Goal: Task Accomplishment & Management: Use online tool/utility

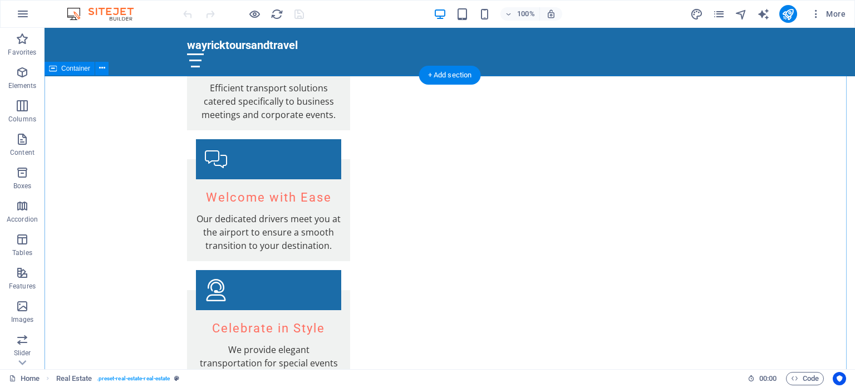
scroll to position [1734, 0]
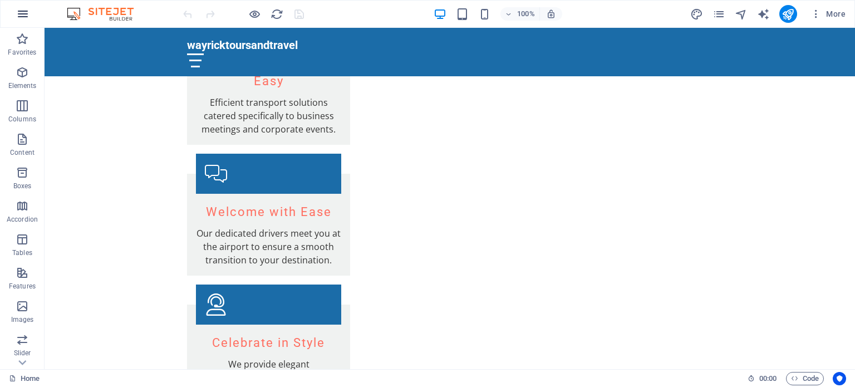
click at [18, 17] on icon "button" at bounding box center [22, 13] width 13 height 13
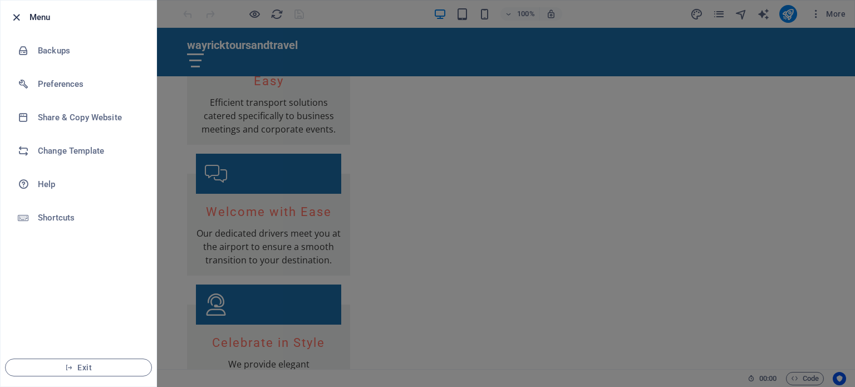
click at [21, 11] on icon "button" at bounding box center [16, 17] width 13 height 13
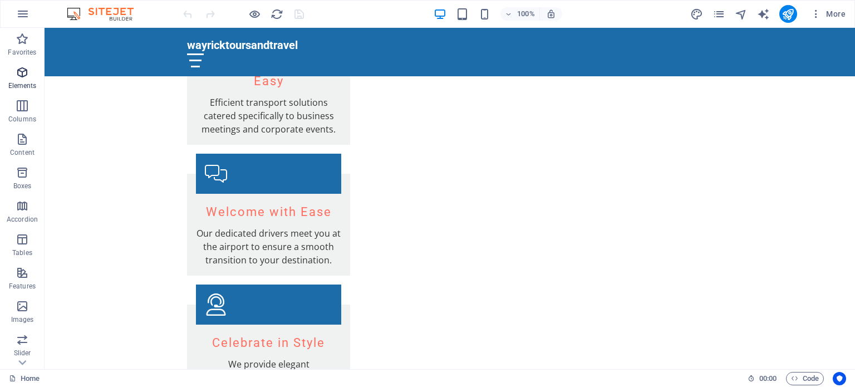
click at [17, 82] on p "Elements" at bounding box center [22, 85] width 28 height 9
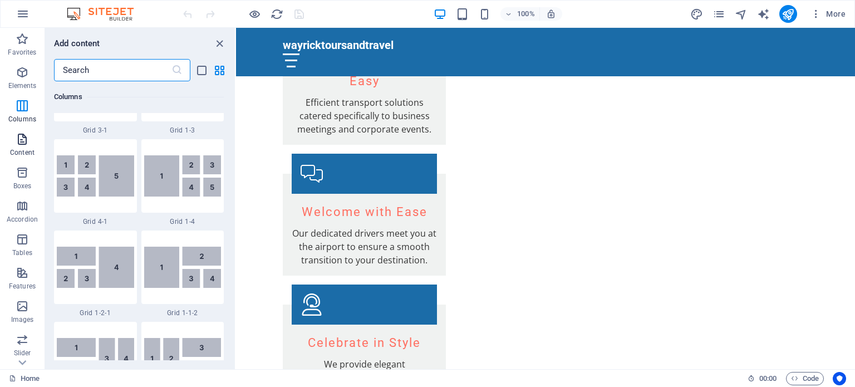
scroll to position [1550, 0]
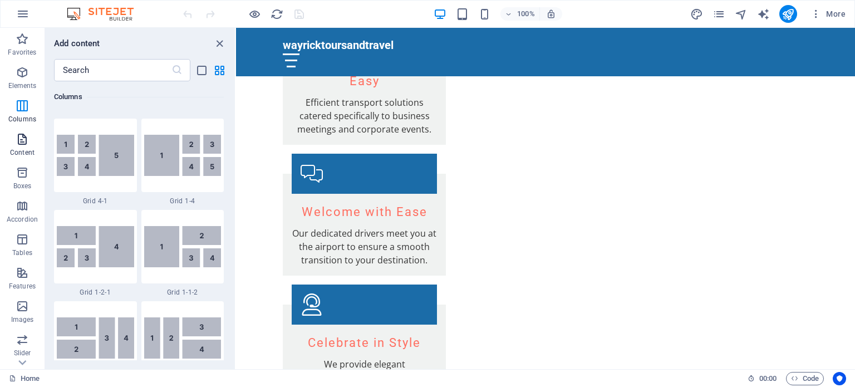
click at [18, 140] on icon "button" at bounding box center [22, 139] width 13 height 13
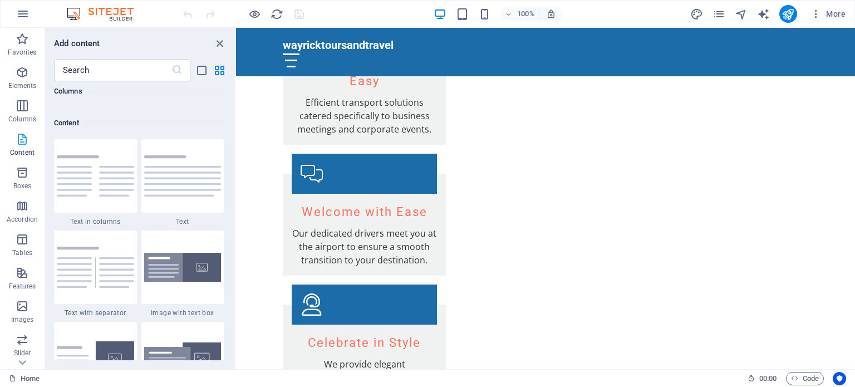
scroll to position [1948, 0]
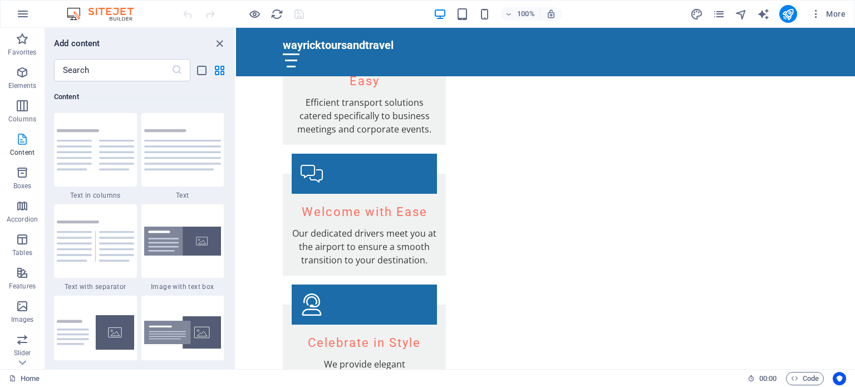
click at [22, 156] on p "Content" at bounding box center [22, 152] width 25 height 9
click at [22, 174] on icon "button" at bounding box center [22, 172] width 13 height 13
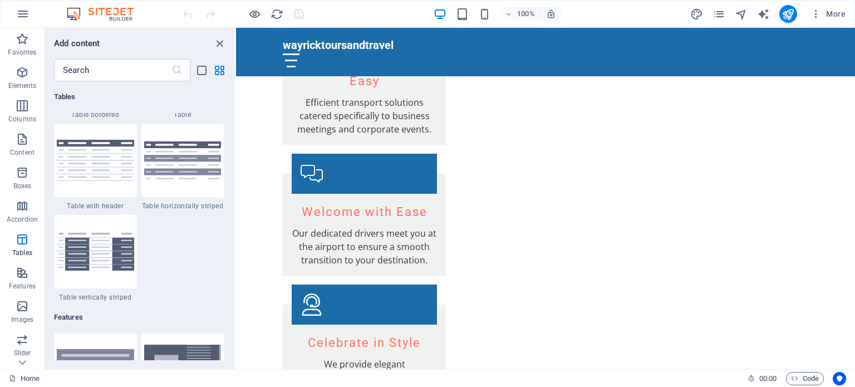
scroll to position [4125, 0]
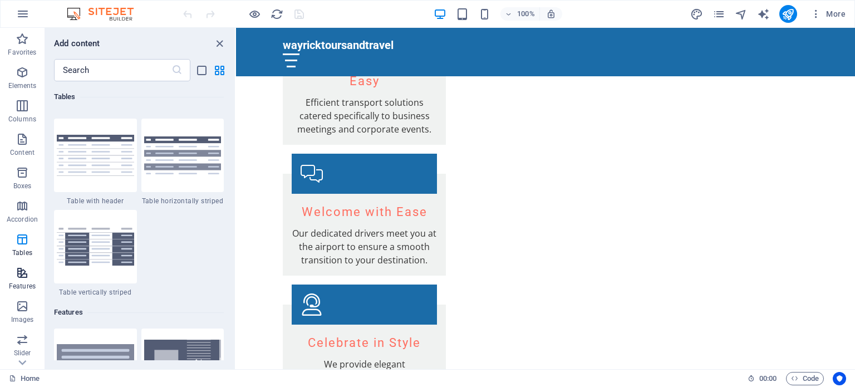
click at [12, 273] on span "Features" at bounding box center [22, 279] width 45 height 27
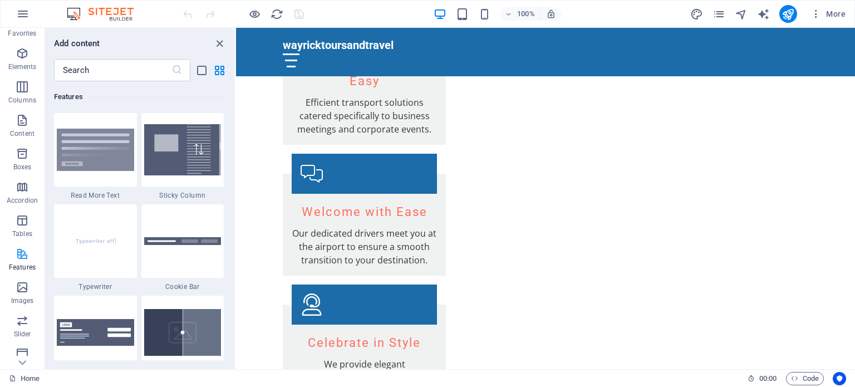
scroll to position [20, 0]
click at [18, 291] on icon "button" at bounding box center [22, 286] width 13 height 13
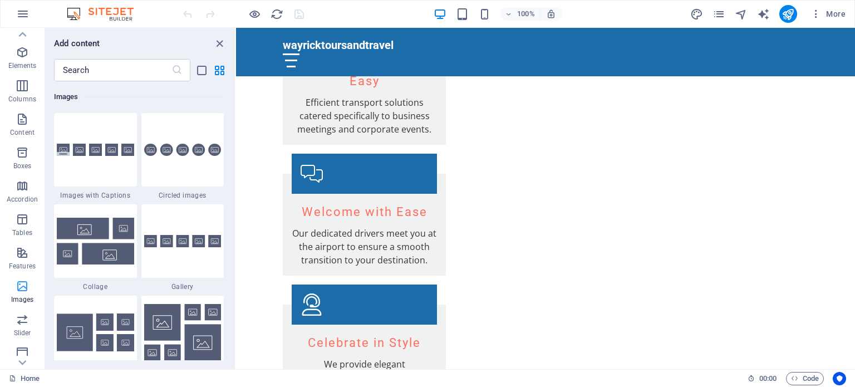
scroll to position [5646, 0]
click at [17, 316] on icon "button" at bounding box center [22, 319] width 13 height 13
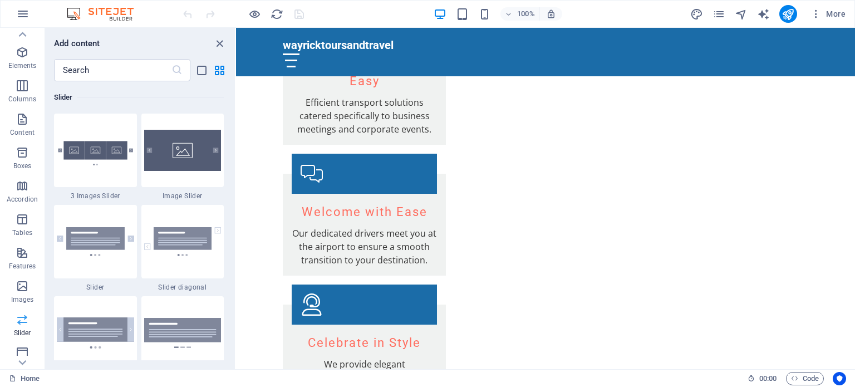
scroll to position [6312, 0]
click at [16, 334] on p "Slider" at bounding box center [22, 333] width 17 height 9
click at [16, 357] on icon at bounding box center [22, 363] width 16 height 16
click at [25, 341] on icon "button" at bounding box center [22, 347] width 13 height 13
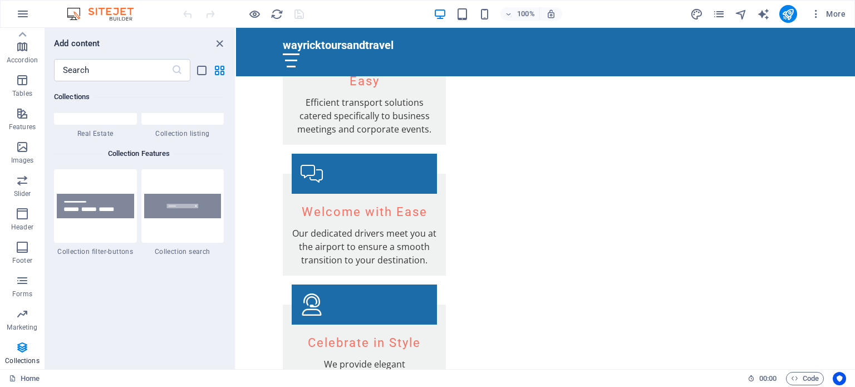
scroll to position [10538, 0]
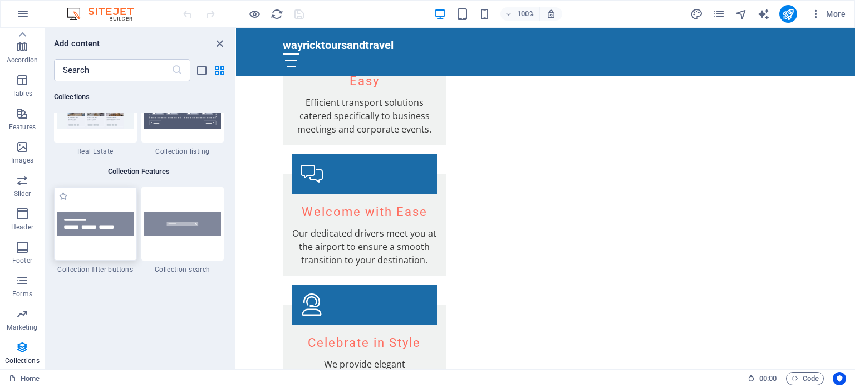
click at [109, 244] on div at bounding box center [95, 224] width 83 height 74
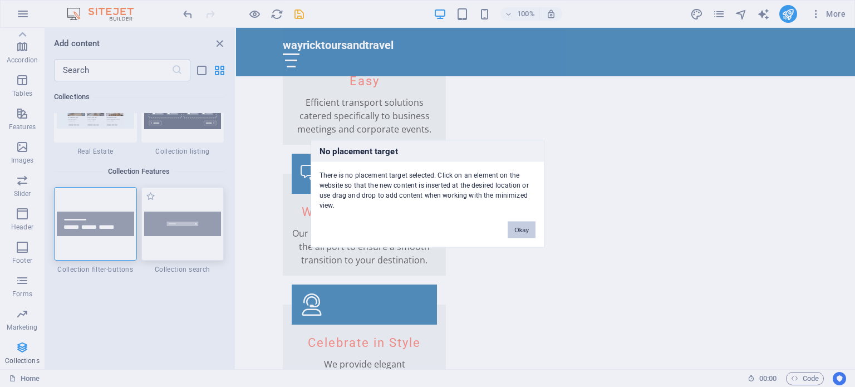
drag, startPoint x: 109, startPoint y: 244, endPoint x: 184, endPoint y: 240, distance: 74.7
click at [184, 240] on div "No placement target There is no placement target selected. Click on an element …" at bounding box center [427, 193] width 855 height 387
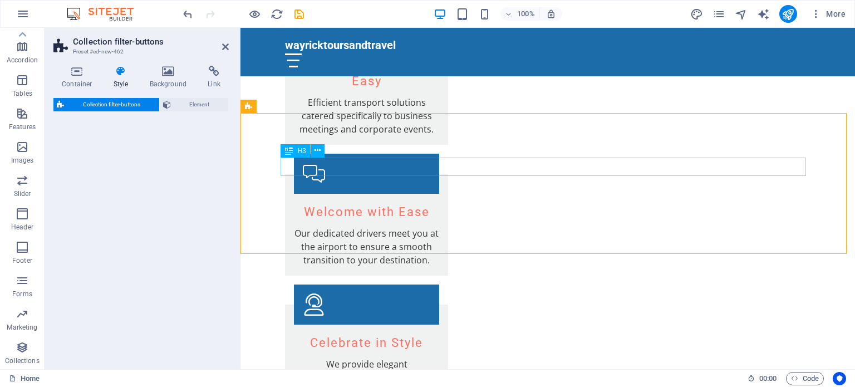
select select "rem"
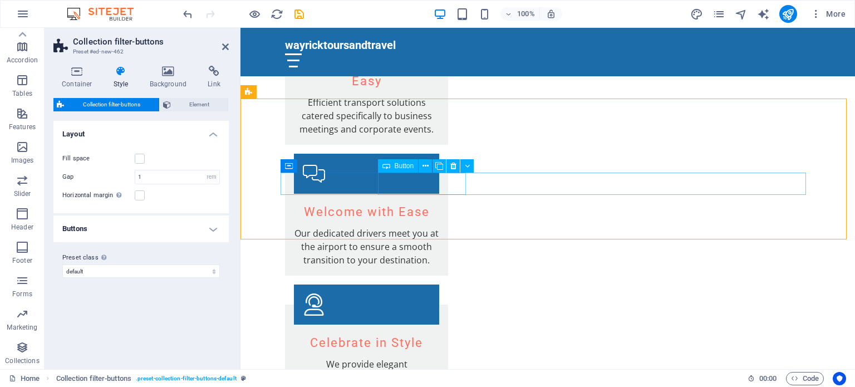
scroll to position [1748, 0]
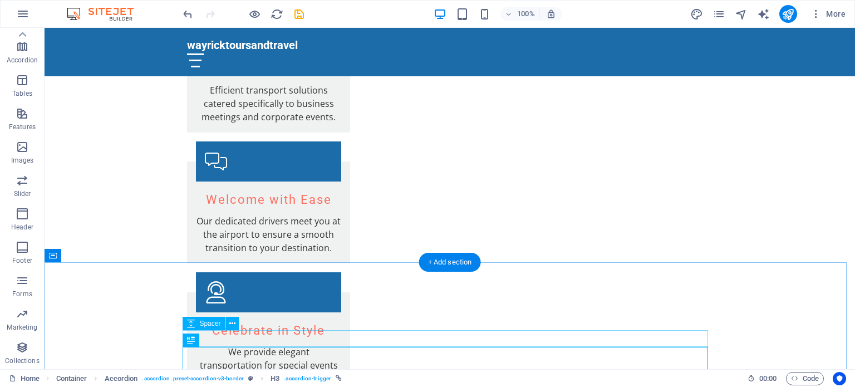
scroll to position [1750, 0]
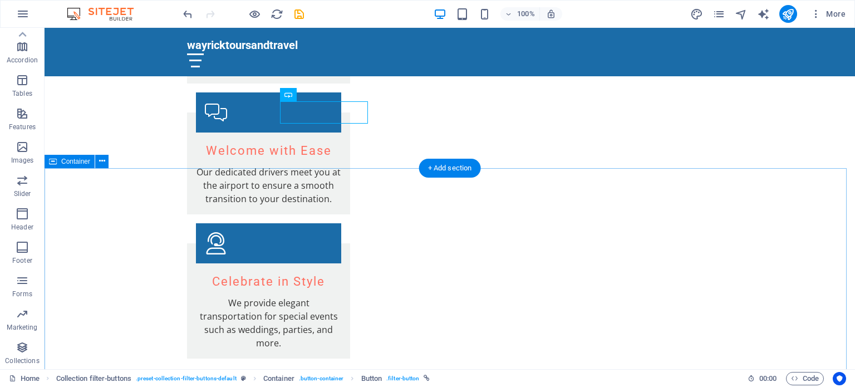
scroll to position [1789, 0]
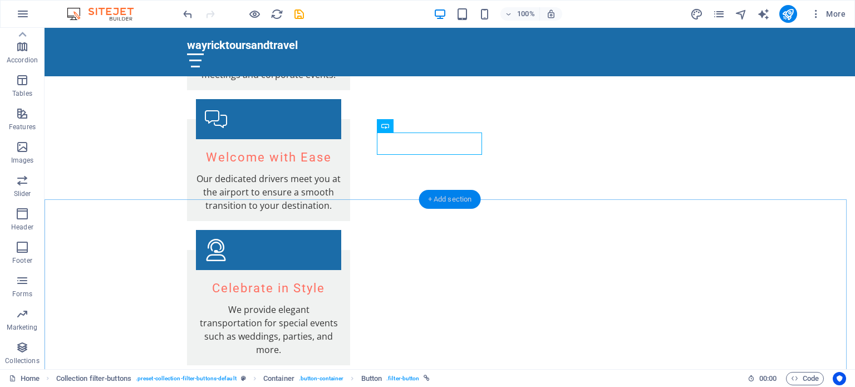
click at [430, 199] on div "+ Add section" at bounding box center [450, 199] width 62 height 19
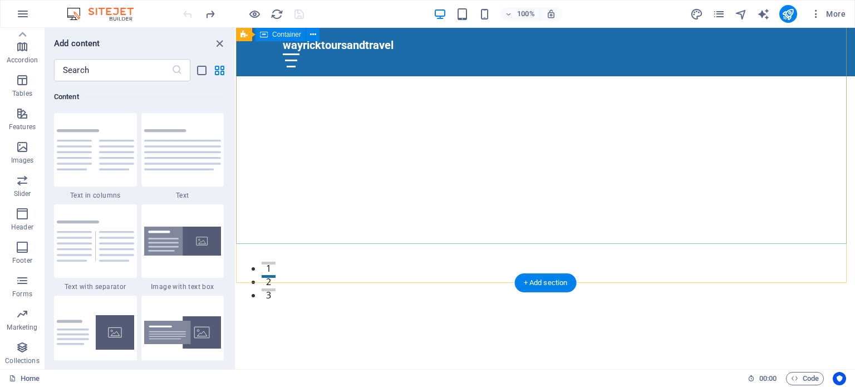
scroll to position [0, 0]
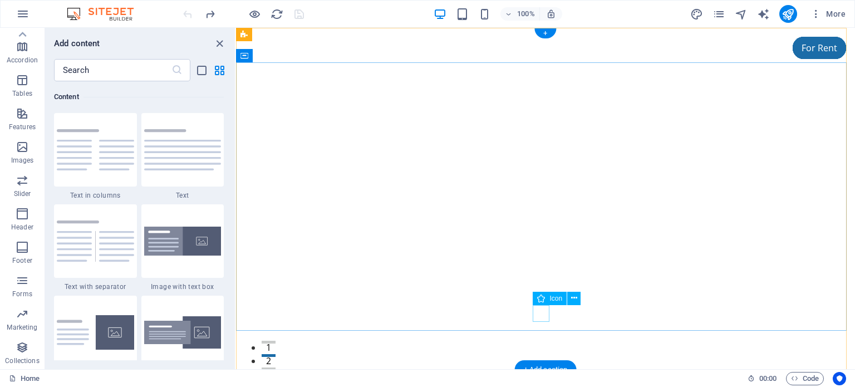
click at [542, 344] on figure at bounding box center [545, 352] width 17 height 17
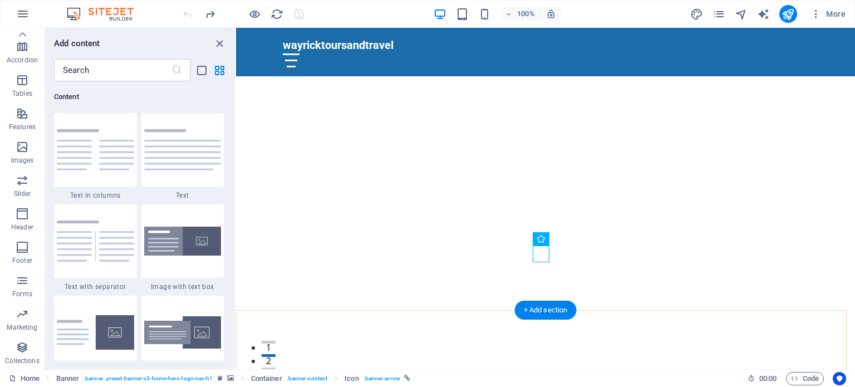
scroll to position [61, 0]
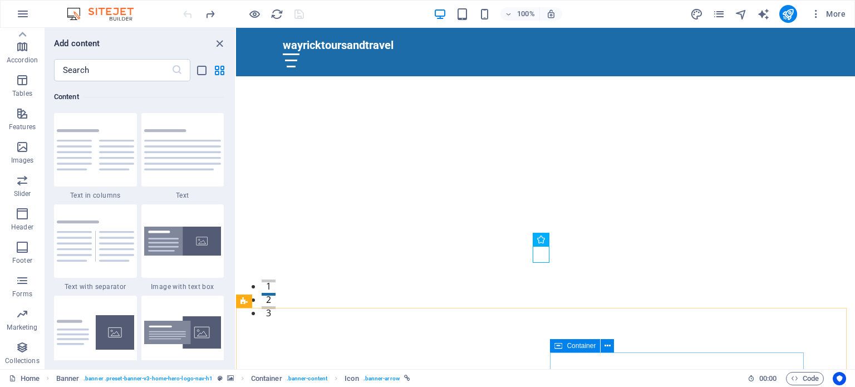
click at [573, 345] on span "Container" at bounding box center [581, 345] width 29 height 7
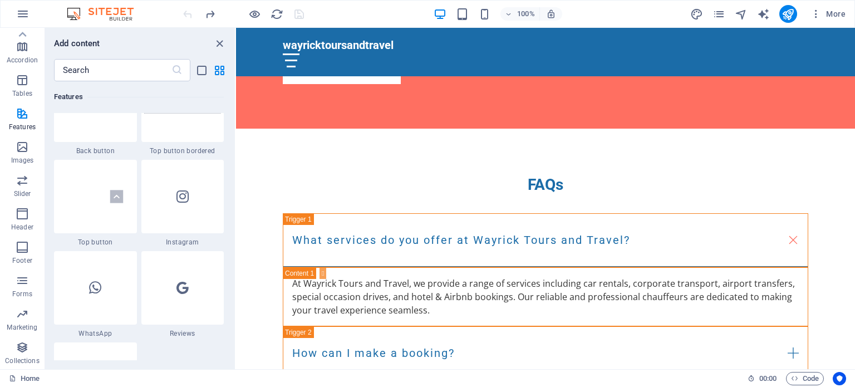
scroll to position [5302, 0]
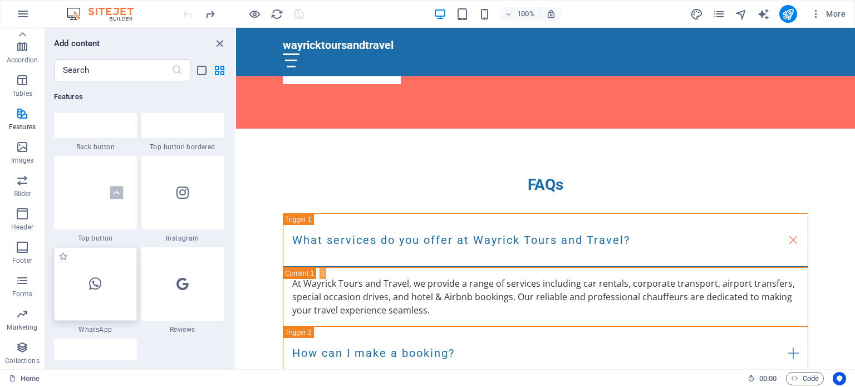
click at [100, 298] on div at bounding box center [95, 284] width 83 height 74
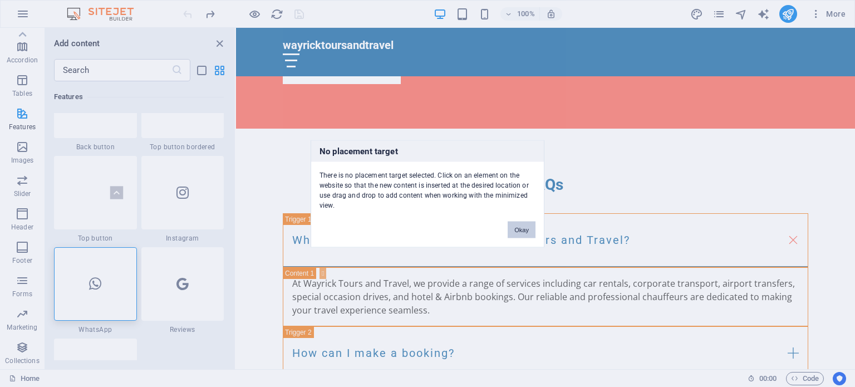
click at [520, 229] on button "Okay" at bounding box center [522, 229] width 28 height 17
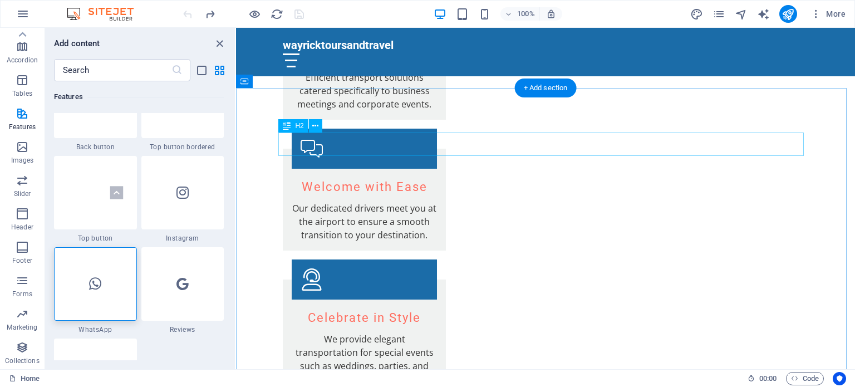
scroll to position [1713, 0]
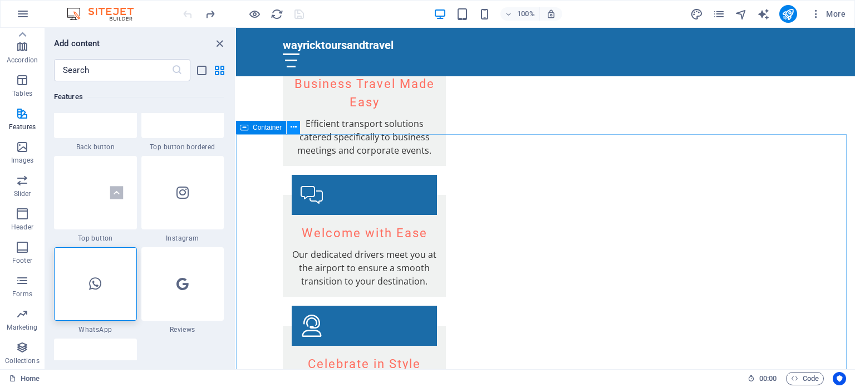
click at [292, 127] on icon at bounding box center [294, 127] width 6 height 12
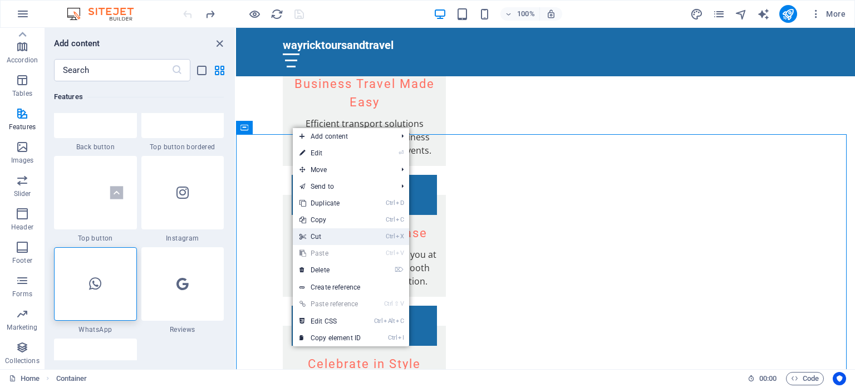
click at [321, 239] on link "Ctrl X Cut" at bounding box center [330, 236] width 75 height 17
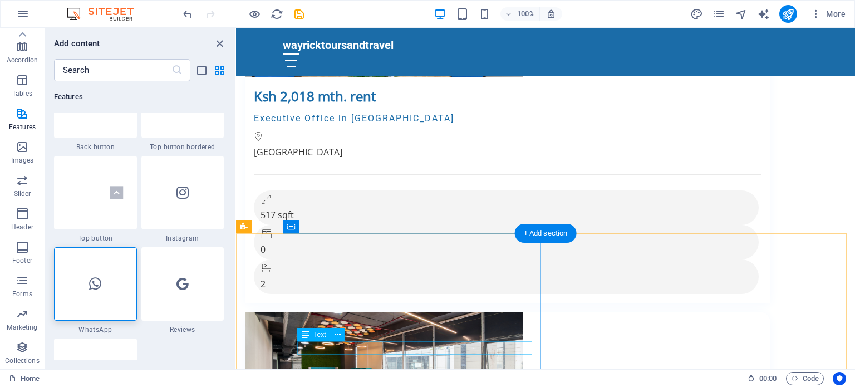
scroll to position [4876, 0]
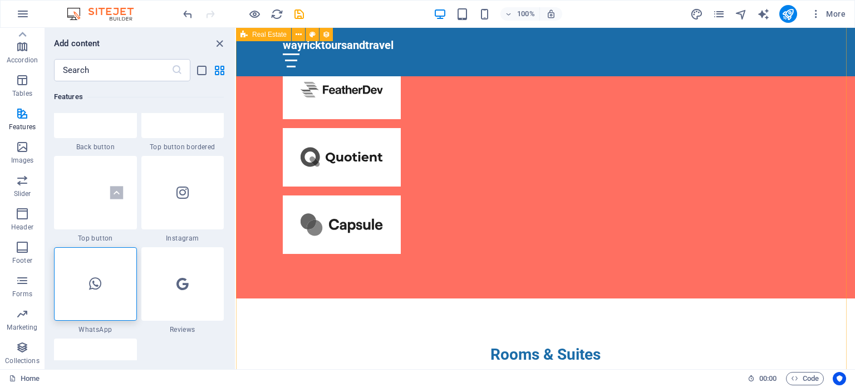
scroll to position [3031, 0]
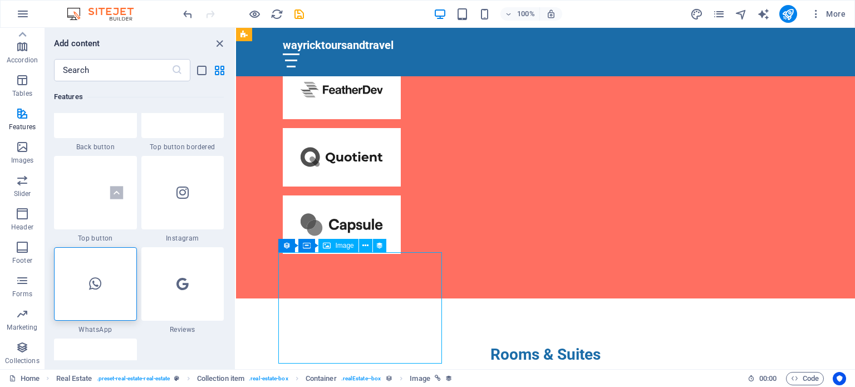
select select "px"
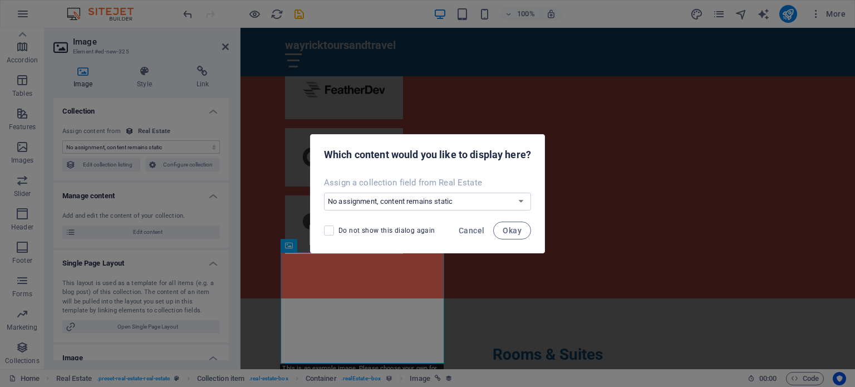
select select "image"
click at [494, 201] on select "No assignment, content remains static Create a new field Created at (Date) Upda…" at bounding box center [427, 202] width 207 height 18
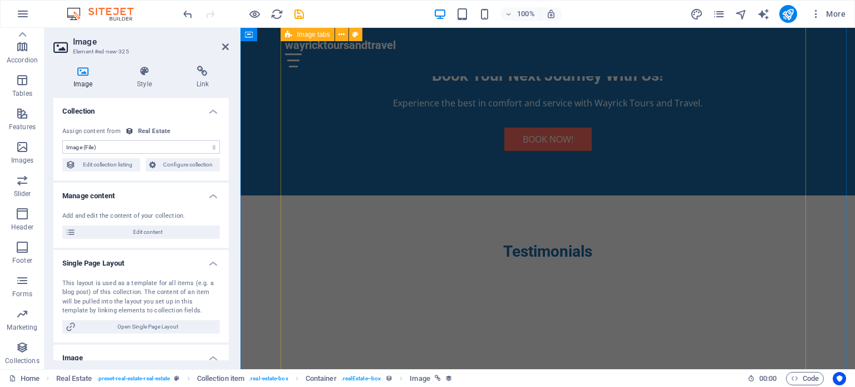
scroll to position [2145, 0]
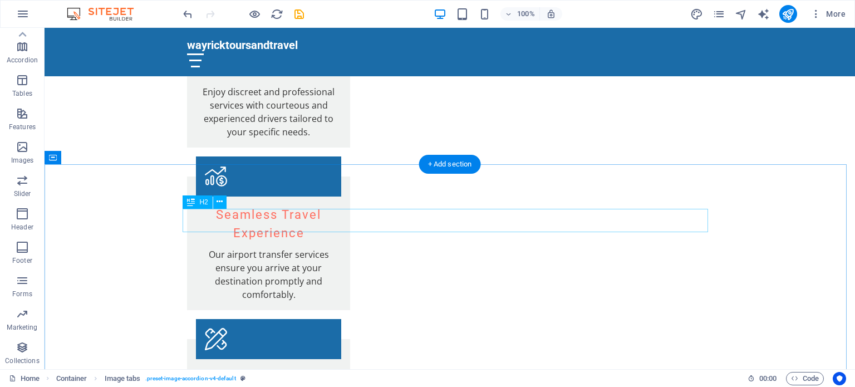
scroll to position [1416, 0]
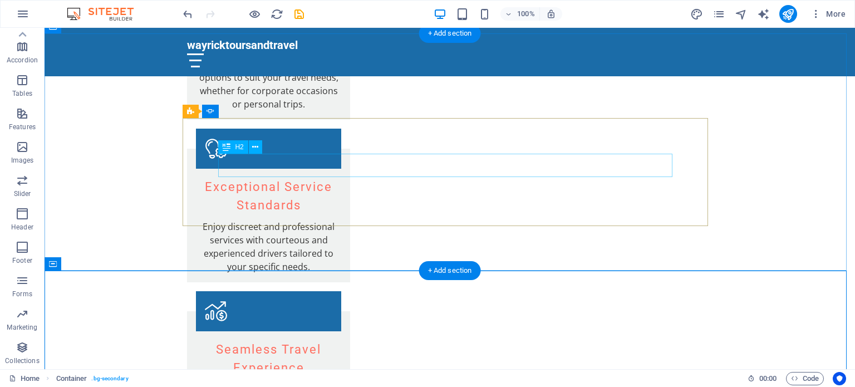
scroll to position [1278, 0]
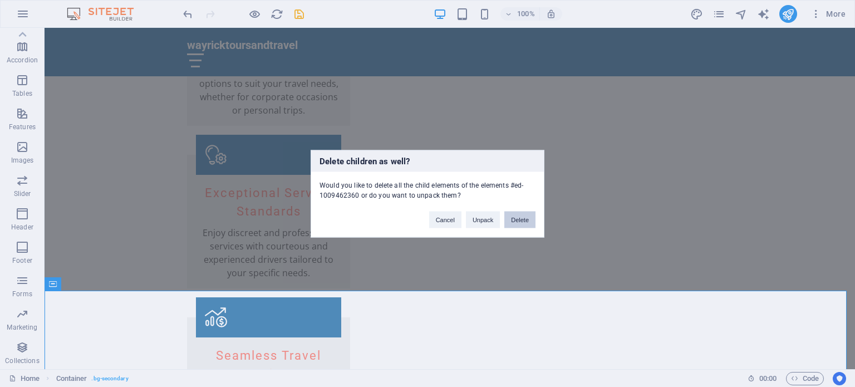
click at [513, 214] on button "Delete" at bounding box center [519, 219] width 31 height 17
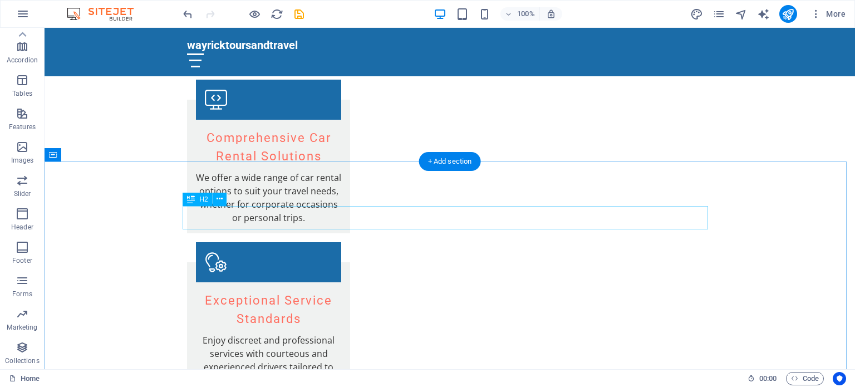
scroll to position [1140, 0]
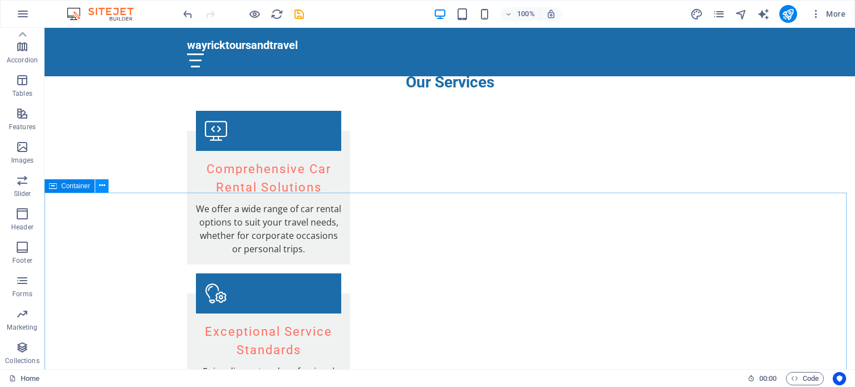
click at [101, 190] on icon at bounding box center [102, 186] width 6 height 12
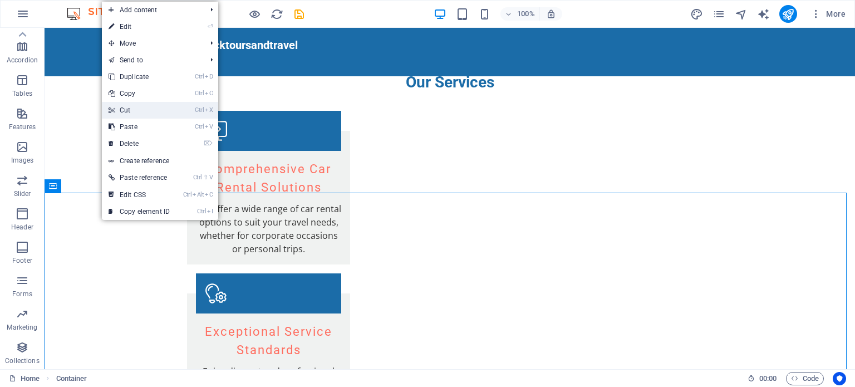
click at [128, 104] on link "Ctrl X Cut" at bounding box center [139, 110] width 75 height 17
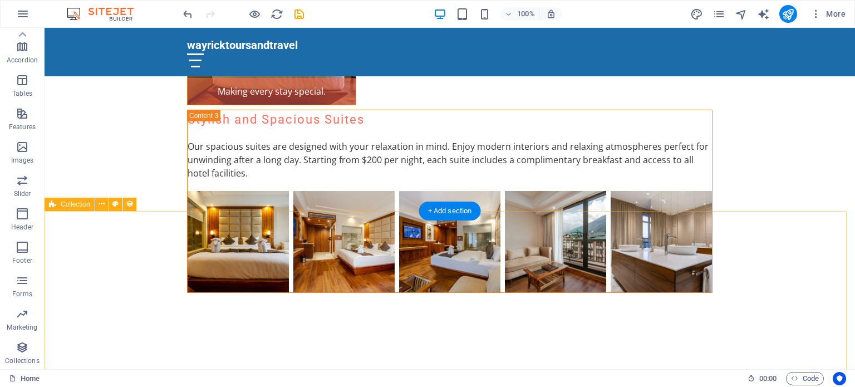
scroll to position [3113, 0]
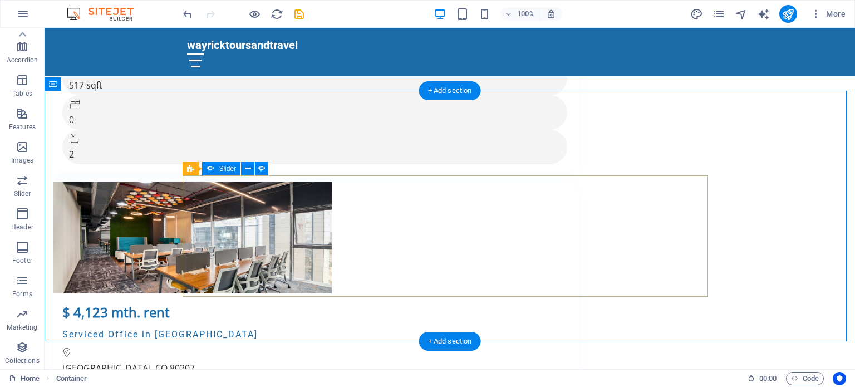
scroll to position [4021, 0]
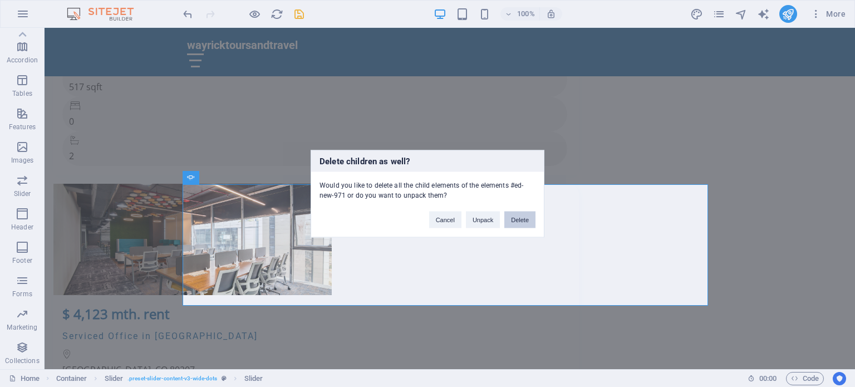
click at [530, 221] on button "Delete" at bounding box center [519, 219] width 31 height 17
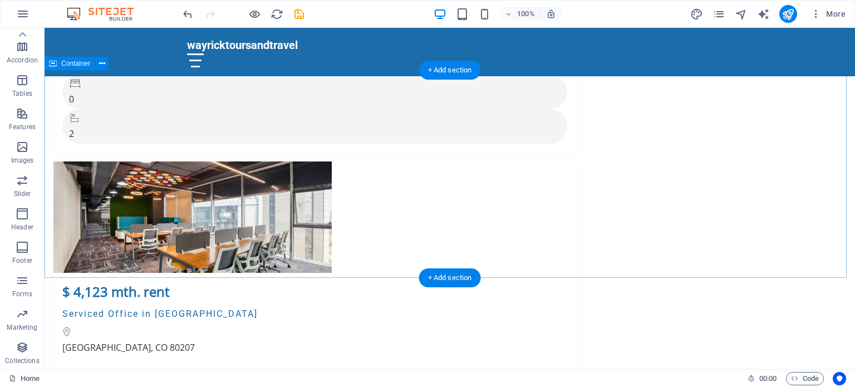
scroll to position [4031, 0]
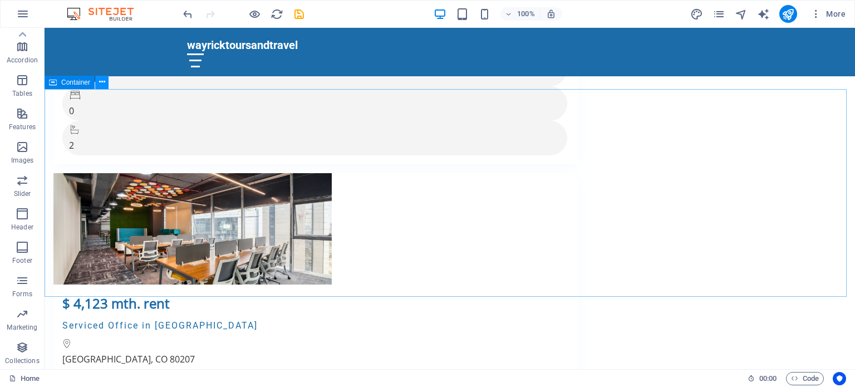
click at [99, 80] on icon at bounding box center [102, 82] width 6 height 12
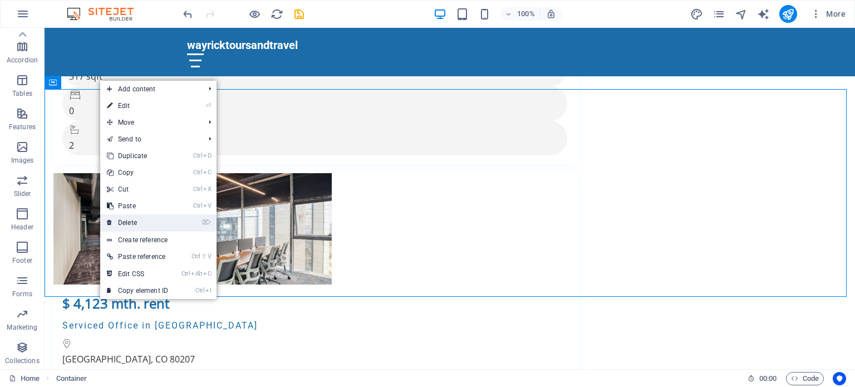
click at [124, 220] on link "⌦ Delete" at bounding box center [137, 222] width 75 height 17
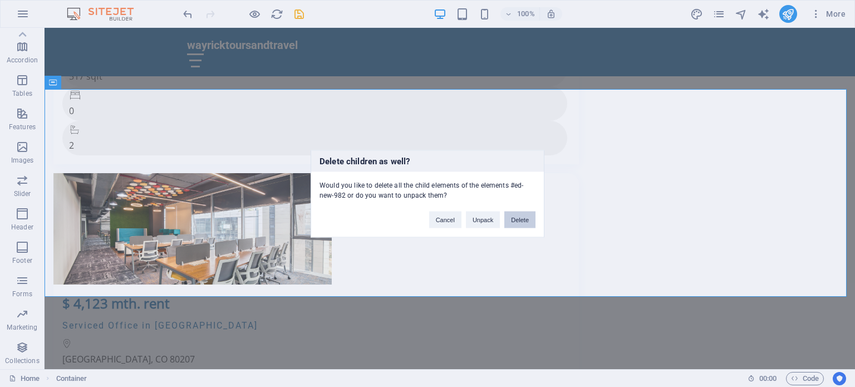
click at [525, 215] on button "Delete" at bounding box center [519, 219] width 31 height 17
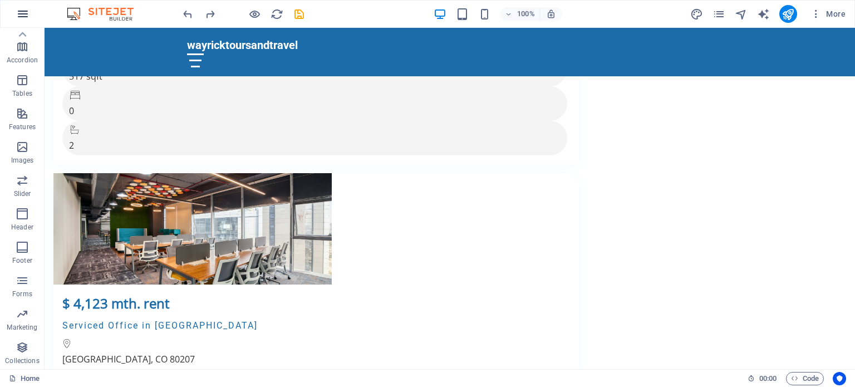
click at [23, 10] on icon "button" at bounding box center [22, 13] width 13 height 13
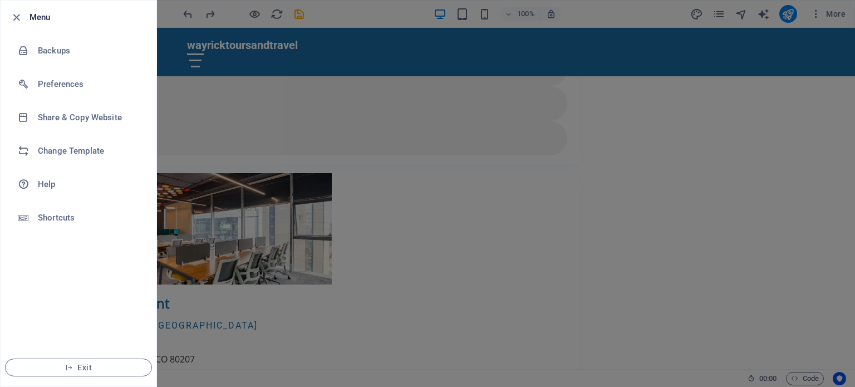
click at [161, 75] on div at bounding box center [427, 193] width 855 height 387
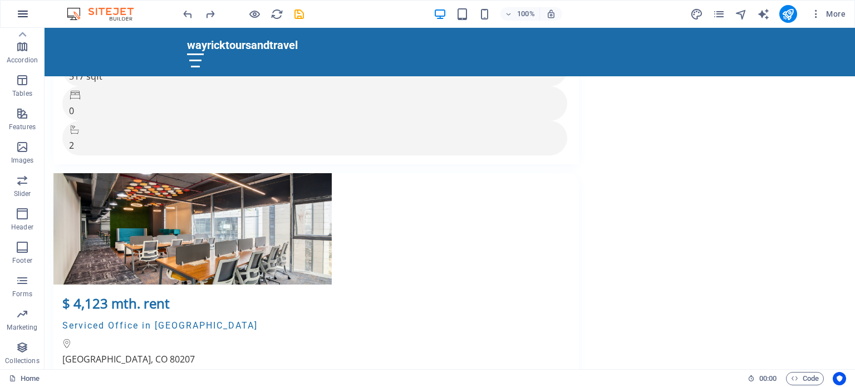
click at [21, 12] on icon "button" at bounding box center [22, 13] width 13 height 13
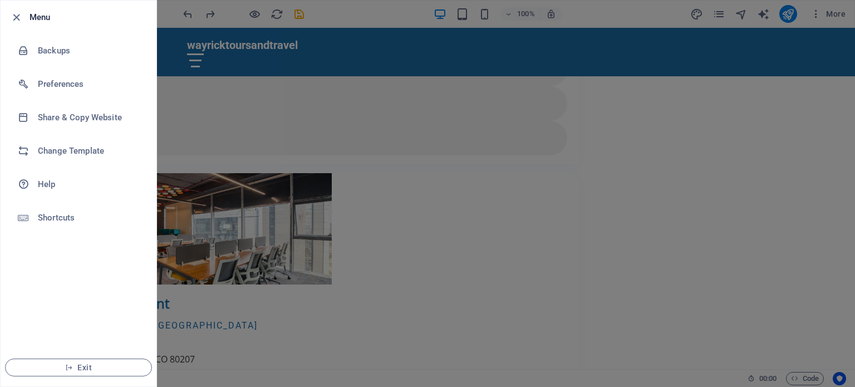
click at [182, 117] on div at bounding box center [427, 193] width 855 height 387
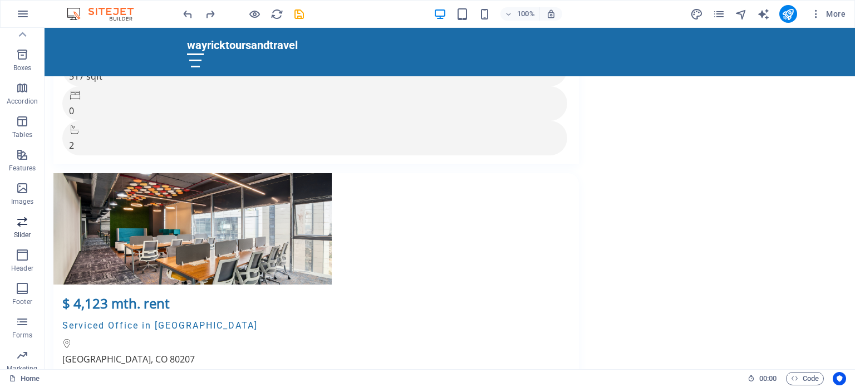
scroll to position [159, 0]
click at [26, 340] on button "Collections" at bounding box center [22, 352] width 45 height 33
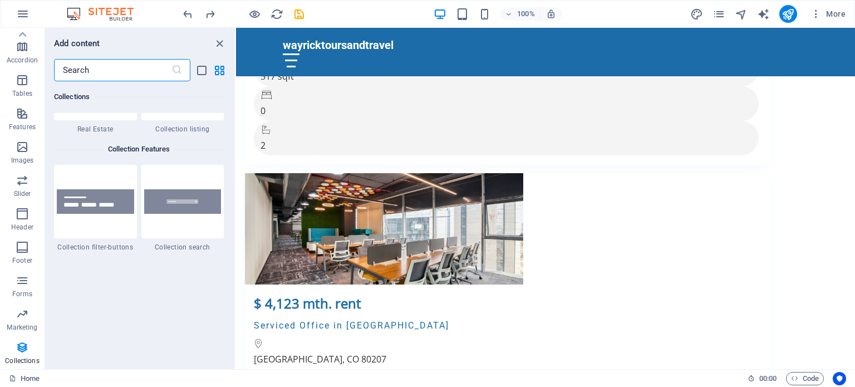
scroll to position [10559, 0]
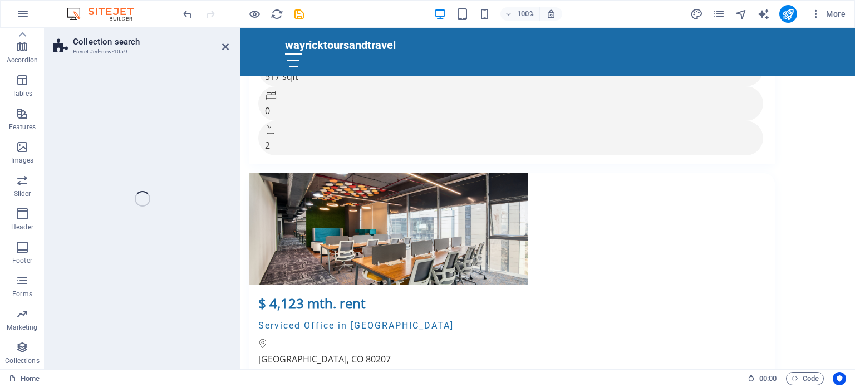
select select "px"
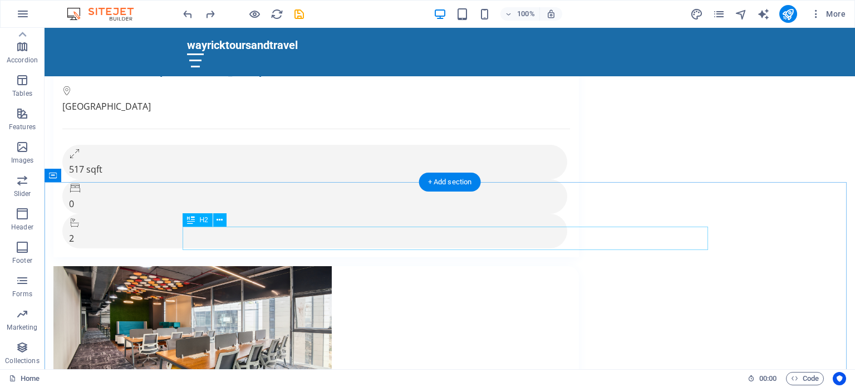
scroll to position [3927, 0]
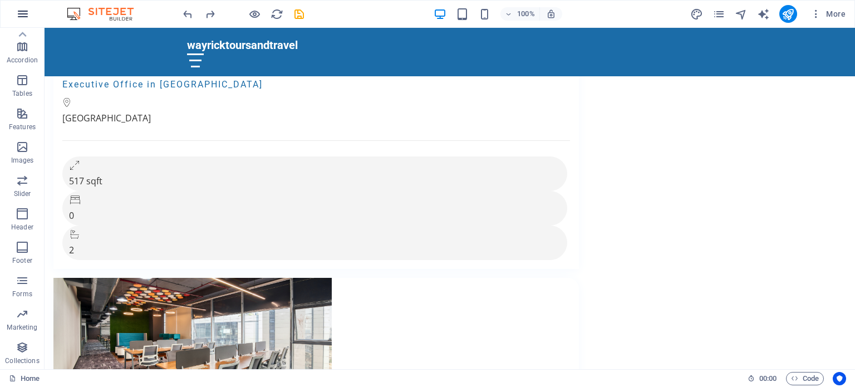
click at [22, 7] on icon "button" at bounding box center [22, 13] width 13 height 13
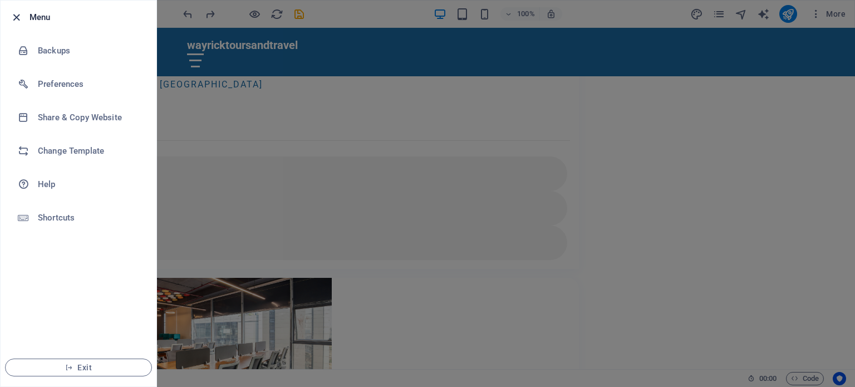
click at [16, 19] on icon "button" at bounding box center [16, 17] width 13 height 13
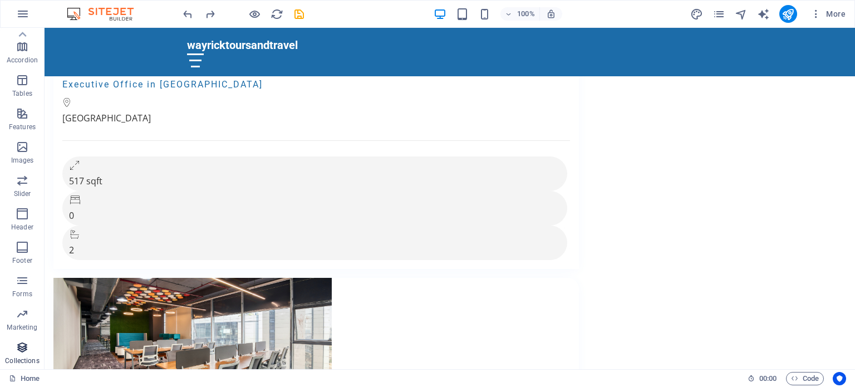
click at [19, 354] on icon "button" at bounding box center [22, 347] width 13 height 13
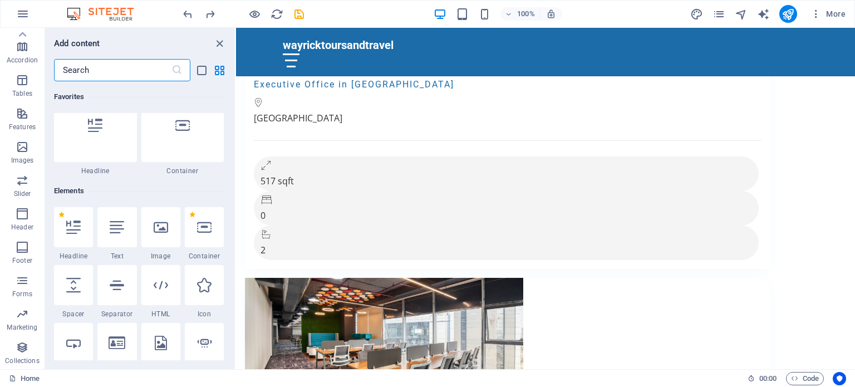
scroll to position [0, 0]
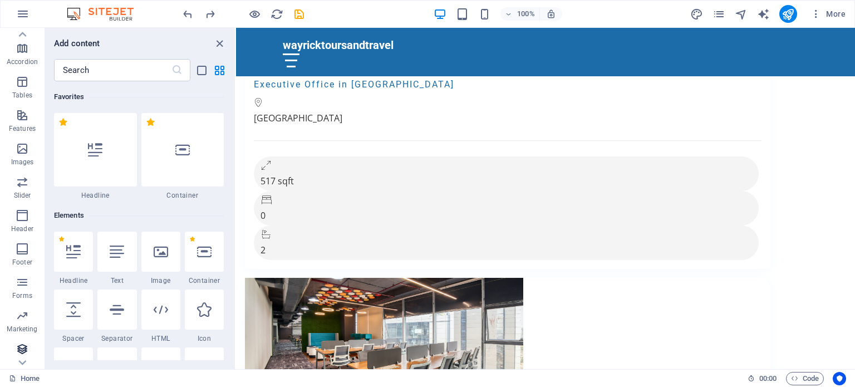
click at [18, 369] on icon at bounding box center [22, 363] width 16 height 16
drag, startPoint x: 18, startPoint y: 369, endPoint x: 116, endPoint y: 380, distance: 98.6
click at [116, 380] on div "Home" at bounding box center [374, 378] width 730 height 13
click at [22, 17] on icon "button" at bounding box center [22, 13] width 13 height 13
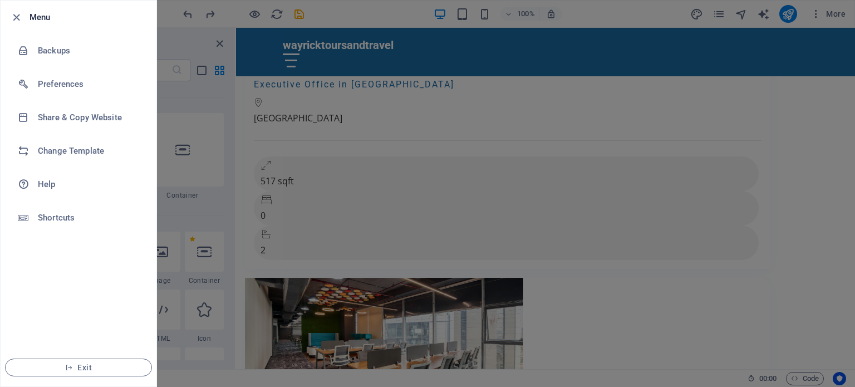
click at [22, 17] on icon "button" at bounding box center [16, 17] width 13 height 13
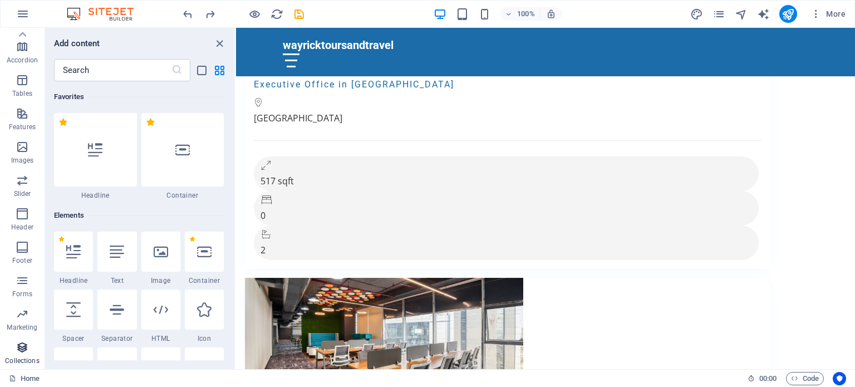
click at [22, 351] on icon "button" at bounding box center [22, 347] width 13 height 13
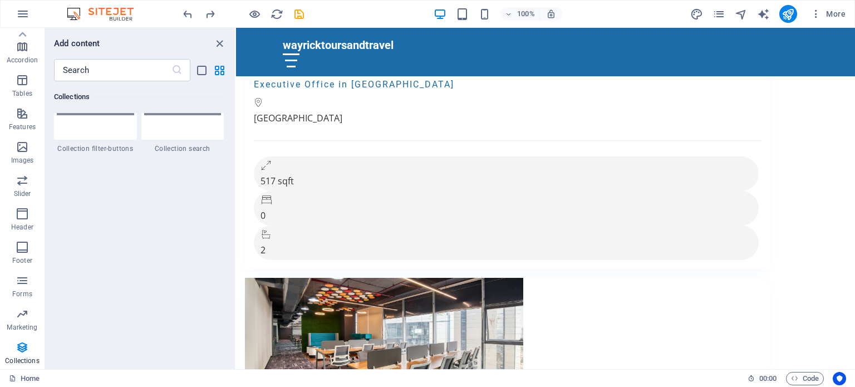
scroll to position [10671, 0]
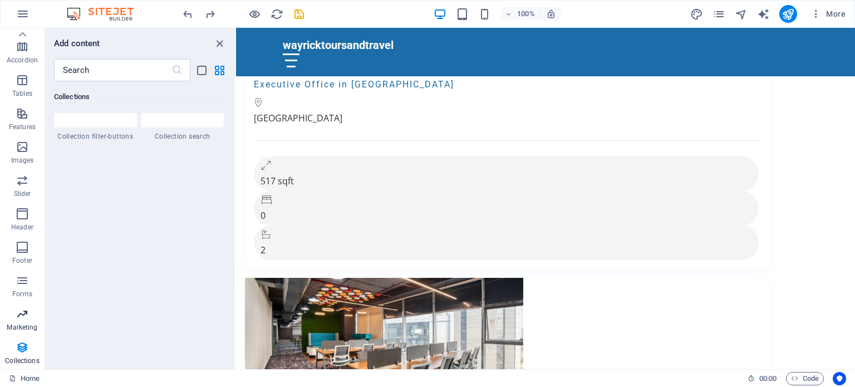
click at [14, 320] on span "Marketing" at bounding box center [22, 320] width 45 height 27
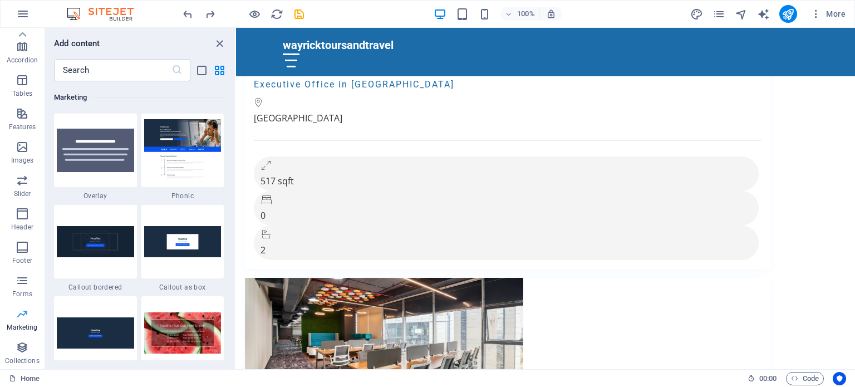
scroll to position [9070, 0]
click at [26, 271] on button "Forms" at bounding box center [22, 286] width 45 height 33
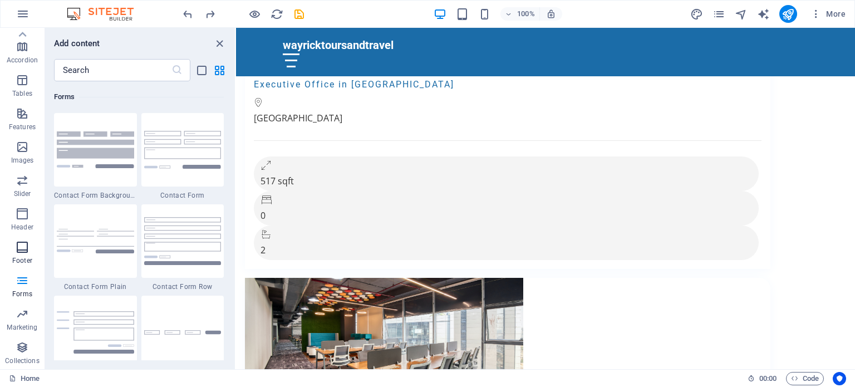
click at [26, 243] on icon "button" at bounding box center [22, 247] width 13 height 13
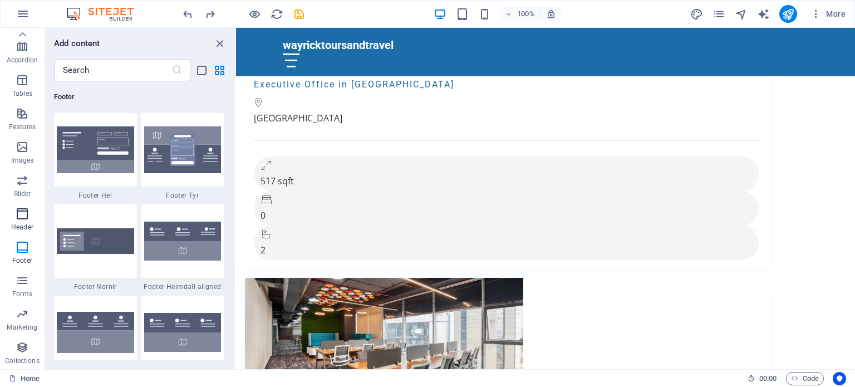
click at [26, 219] on icon "button" at bounding box center [22, 213] width 13 height 13
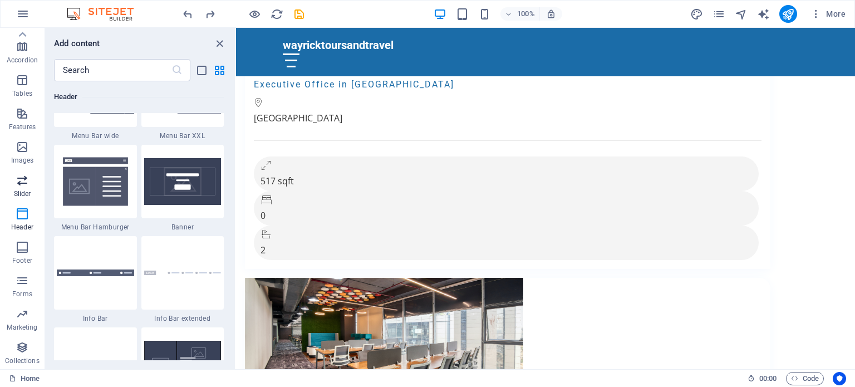
click at [18, 180] on icon "button" at bounding box center [22, 180] width 13 height 13
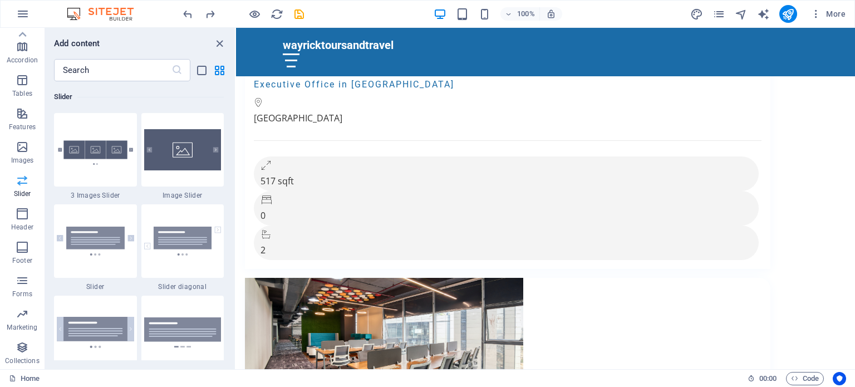
scroll to position [6312, 0]
click at [18, 154] on span "Images" at bounding box center [22, 153] width 45 height 27
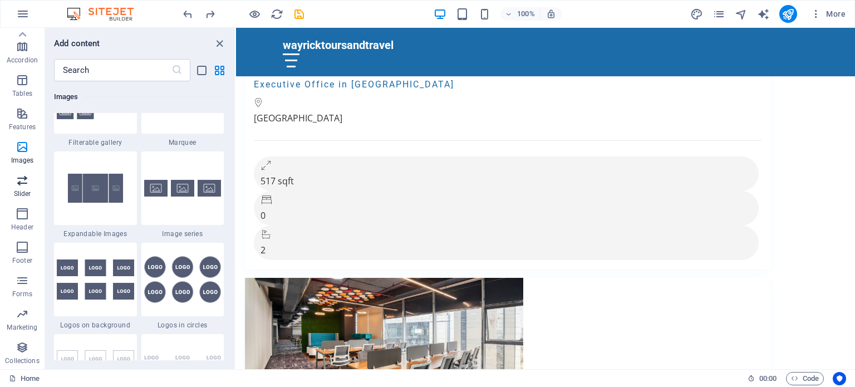
scroll to position [5974, 0]
click at [25, 114] on icon "button" at bounding box center [22, 113] width 13 height 13
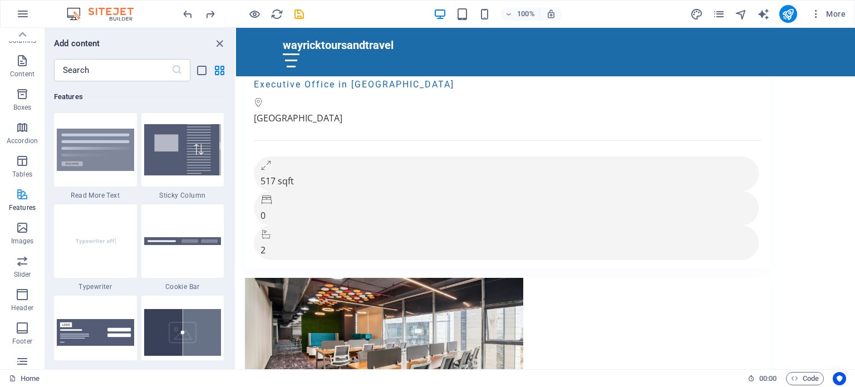
scroll to position [77, 0]
click at [18, 162] on icon "button" at bounding box center [22, 162] width 13 height 13
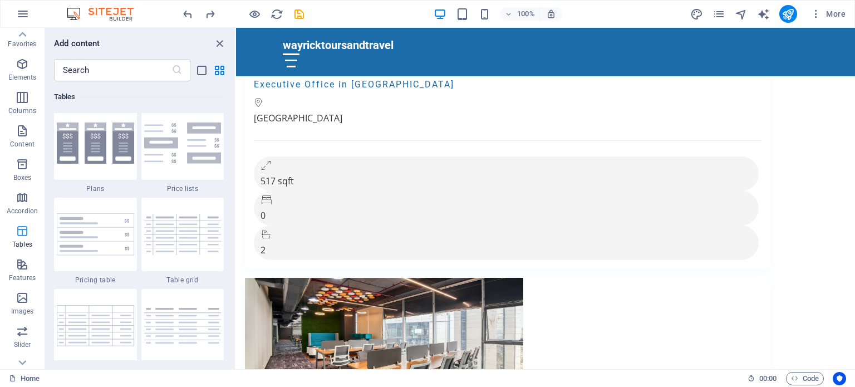
scroll to position [8, 0]
click at [17, 211] on p "Accordion" at bounding box center [22, 211] width 31 height 9
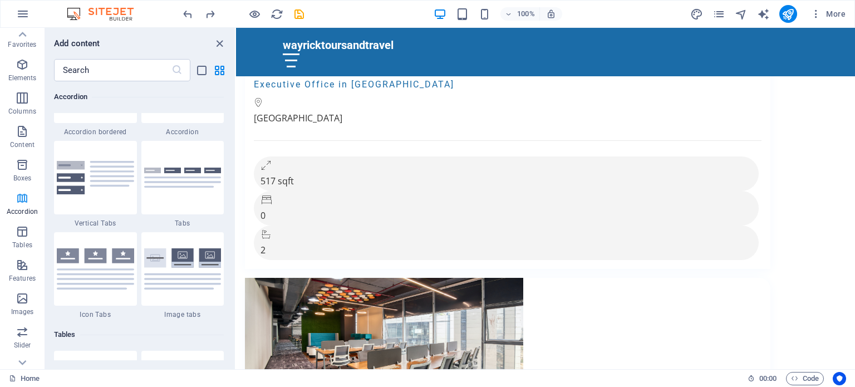
scroll to position [3555, 0]
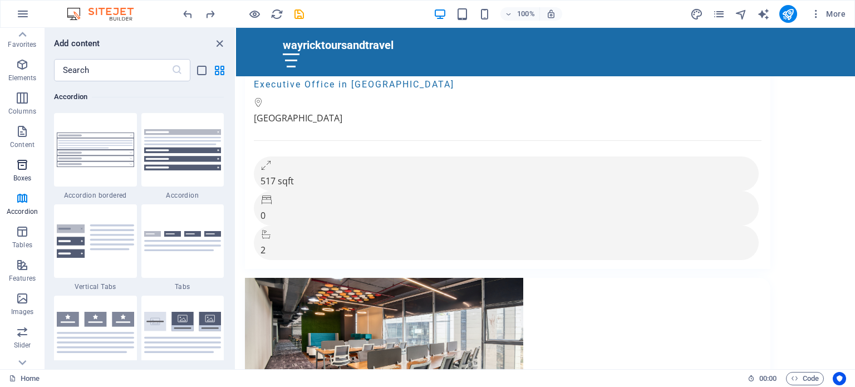
click at [26, 169] on icon "button" at bounding box center [22, 164] width 13 height 13
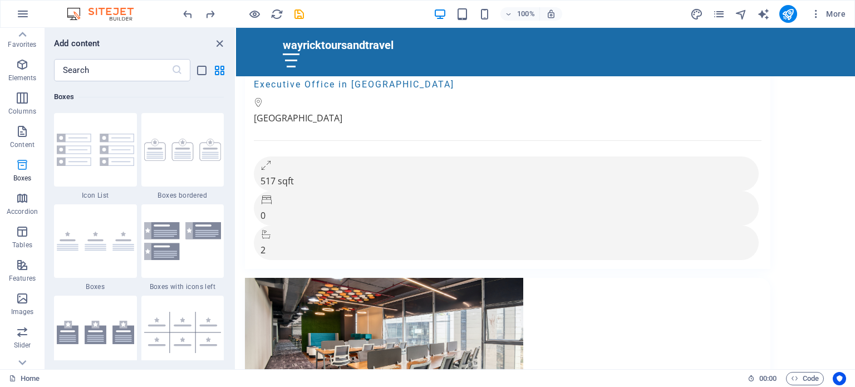
scroll to position [0, 0]
click at [16, 136] on icon "button" at bounding box center [22, 139] width 13 height 13
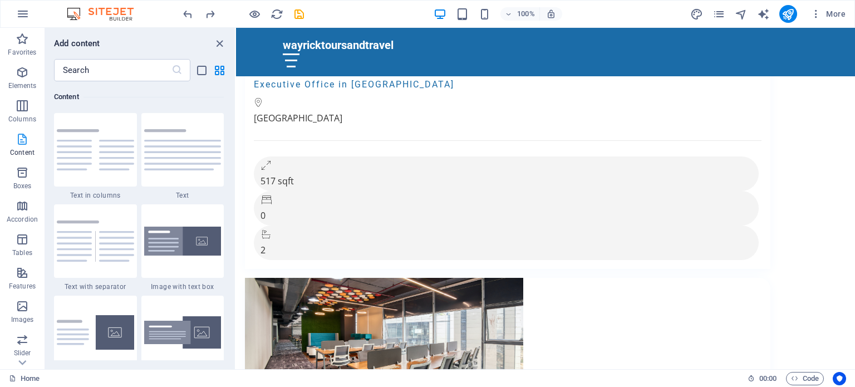
scroll to position [1948, 0]
click at [23, 124] on span "Columns" at bounding box center [22, 112] width 45 height 27
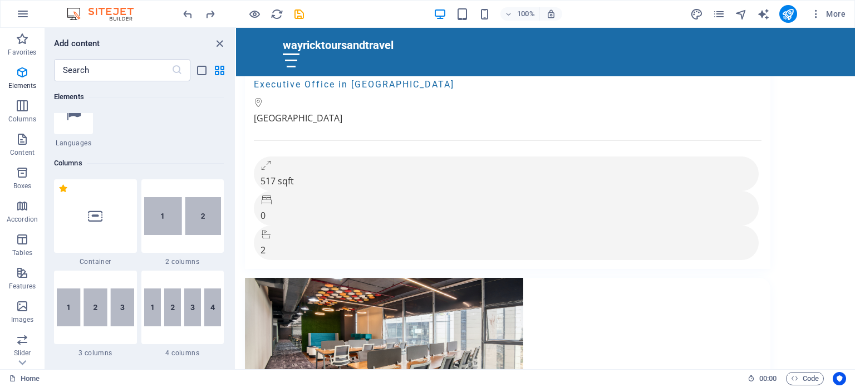
scroll to position [484, 0]
click at [18, 41] on icon "button" at bounding box center [22, 38] width 13 height 13
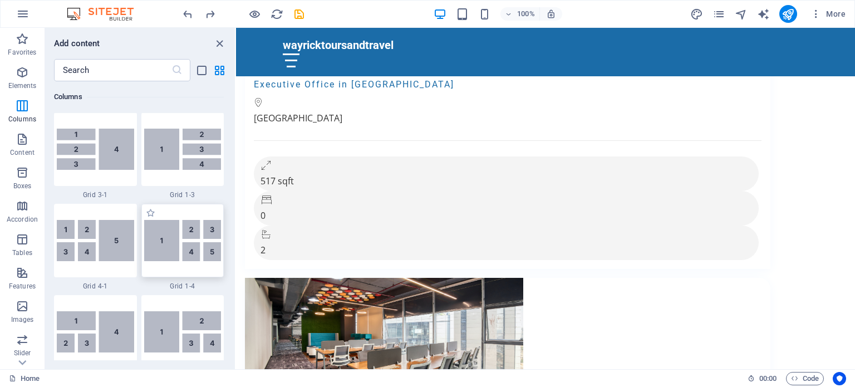
scroll to position [1466, 0]
click at [222, 38] on icon "close panel" at bounding box center [219, 43] width 13 height 13
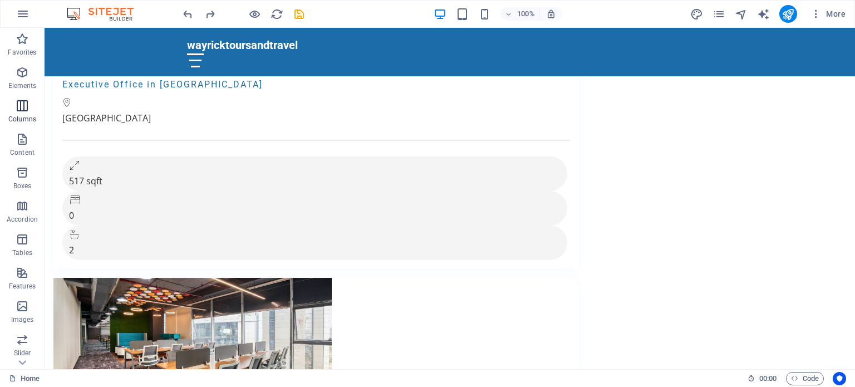
click at [20, 112] on icon "button" at bounding box center [22, 105] width 13 height 13
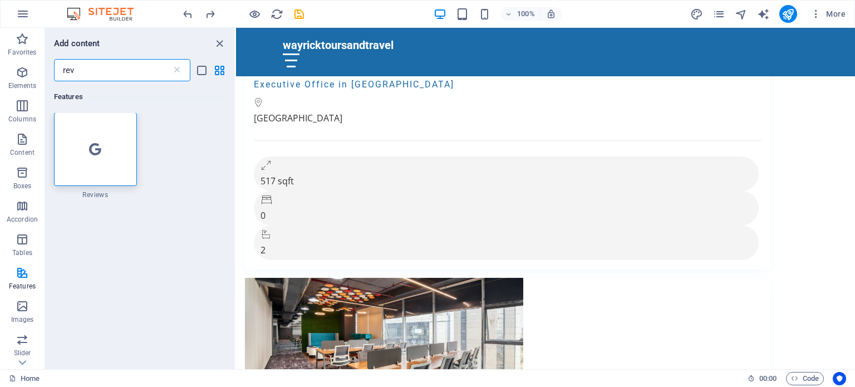
scroll to position [0, 0]
type input "rev"
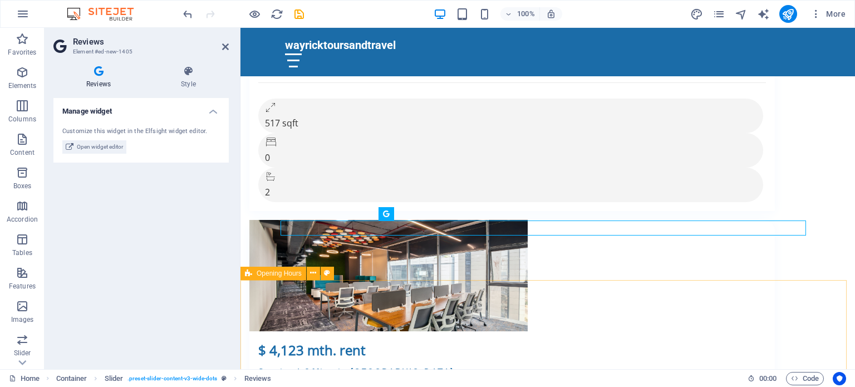
scroll to position [3993, 0]
